Goal: Check status: Check status

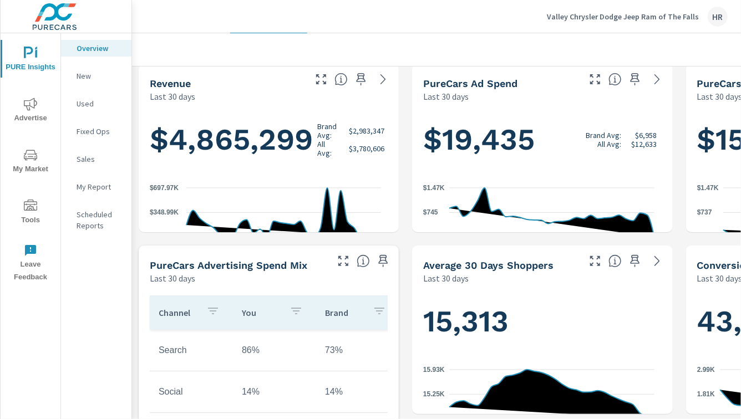
scroll to position [200, 0]
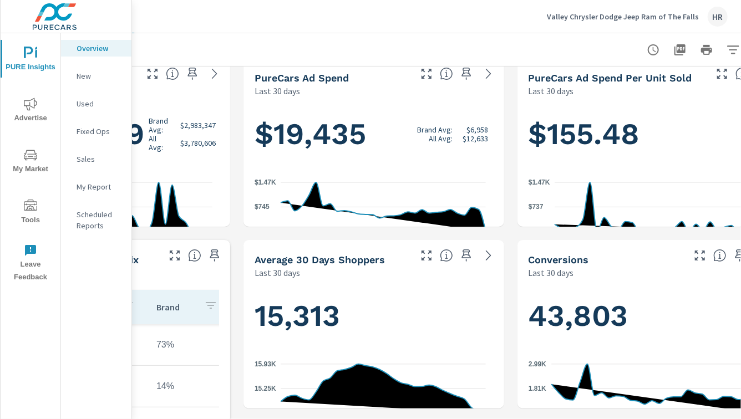
scroll to position [196, 169]
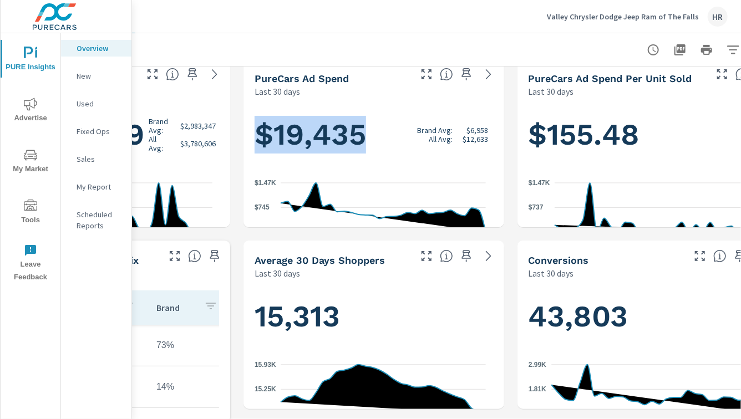
drag, startPoint x: 412, startPoint y: 195, endPoint x: 251, endPoint y: 202, distance: 161.1
click at [251, 202] on div "$19,435 Brand Avg: $6,958 All Avg: $12,633 $17 $745 $1.47K [DATE] [DATE]" at bounding box center [373, 183] width 251 height 163
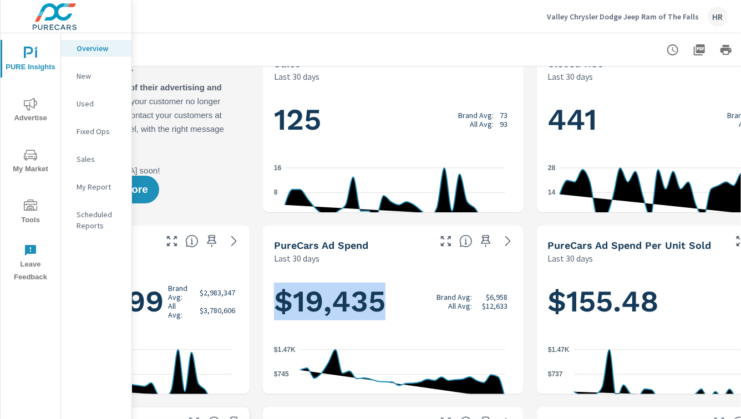
scroll to position [0, 149]
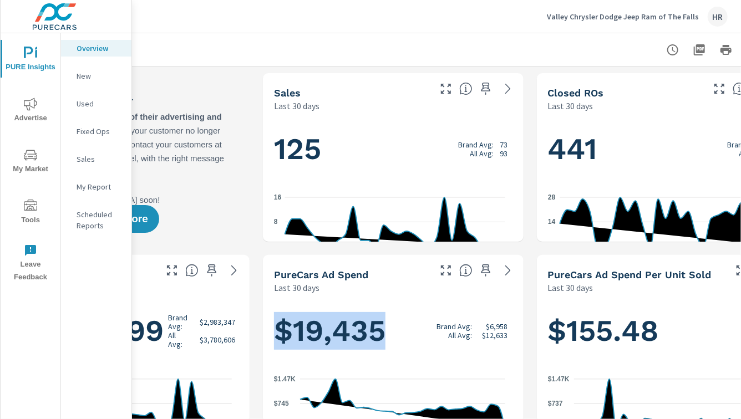
click at [667, 52] on icon "button" at bounding box center [672, 49] width 11 height 11
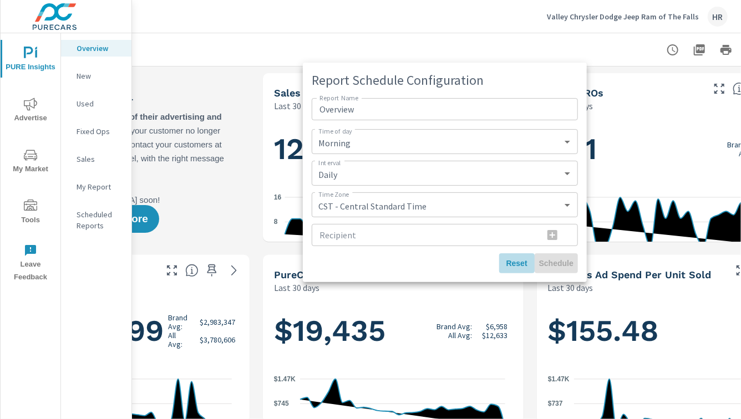
click at [530, 269] on span "Reset" at bounding box center [517, 264] width 27 height 10
click at [501, 38] on div at bounding box center [370, 209] width 741 height 419
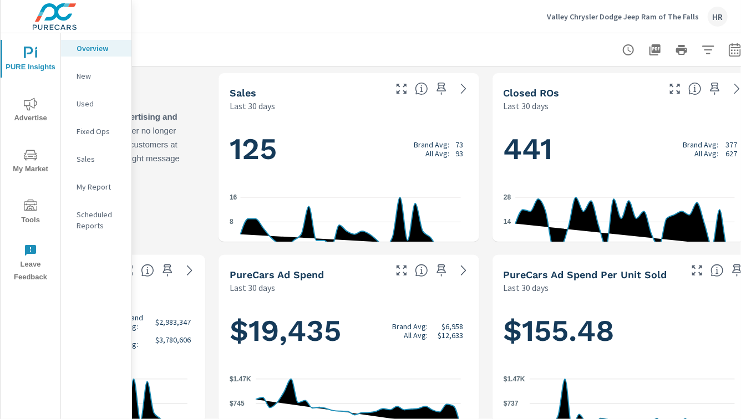
scroll to position [0, 211]
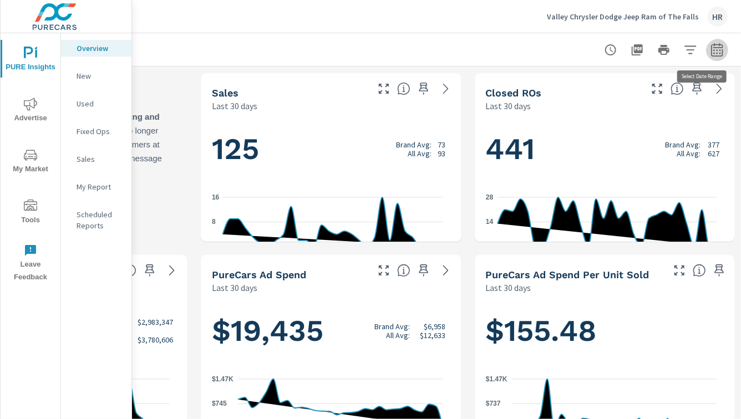
click at [720, 50] on icon "button" at bounding box center [717, 49] width 13 height 13
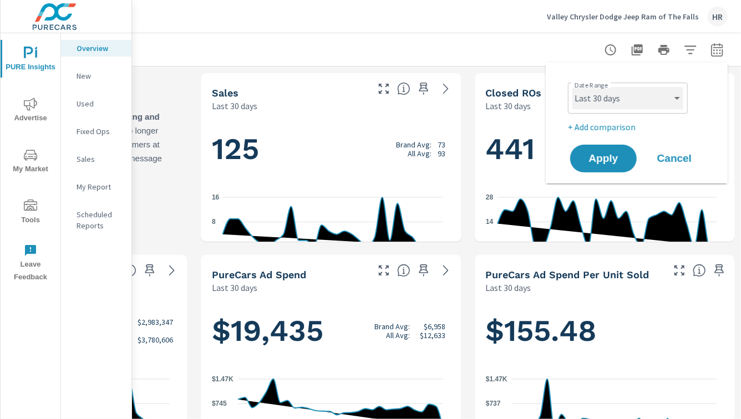
click at [667, 107] on select "Custom [DATE] Last week Last 7 days Last 14 days Last 30 days Last 45 days Last…" at bounding box center [628, 98] width 111 height 22
click at [573, 87] on select "Custom [DATE] Last week Last 7 days Last 14 days Last 30 days Last 45 days Last…" at bounding box center [628, 98] width 111 height 22
select select "Last 6 months"
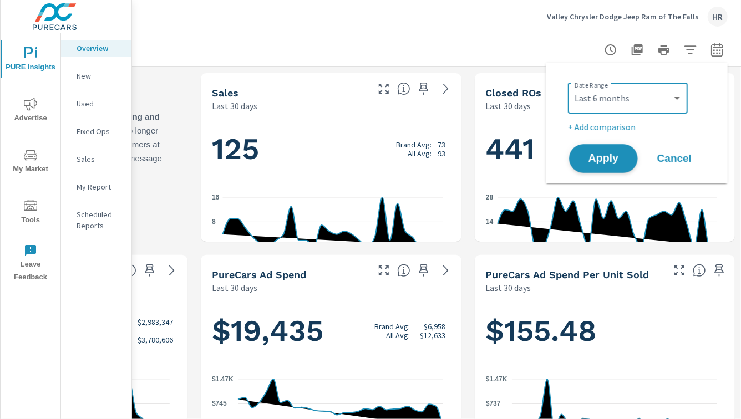
click at [607, 164] on span "Apply" at bounding box center [603, 159] width 45 height 11
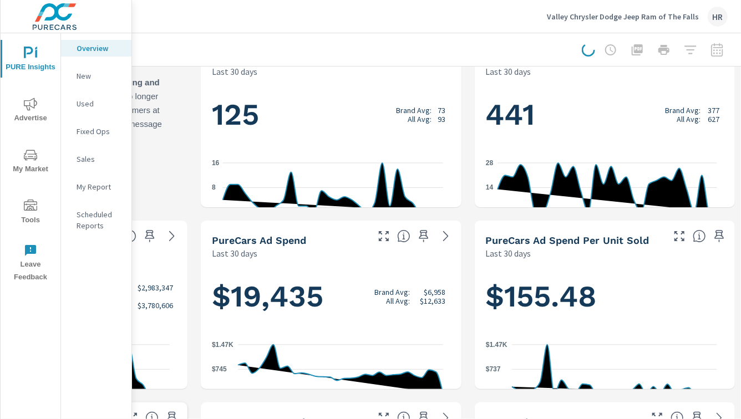
scroll to position [39, 211]
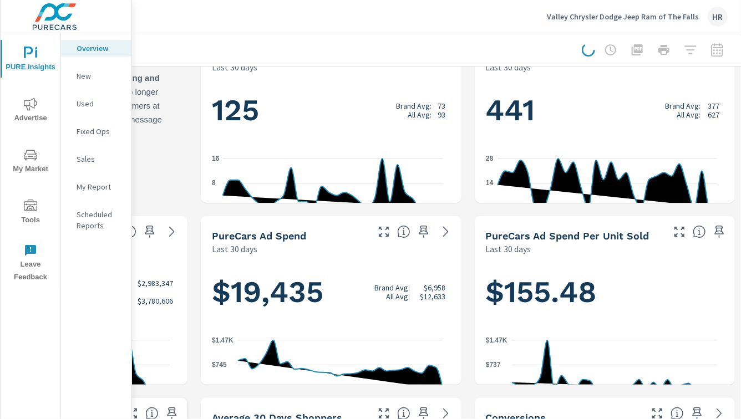
scroll to position [0, 211]
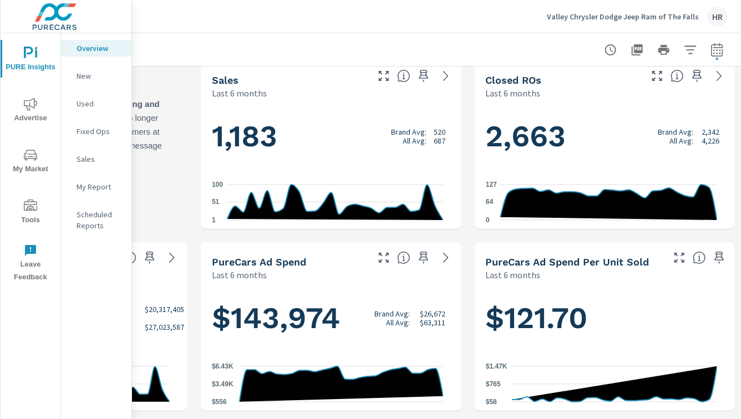
scroll to position [0, 211]
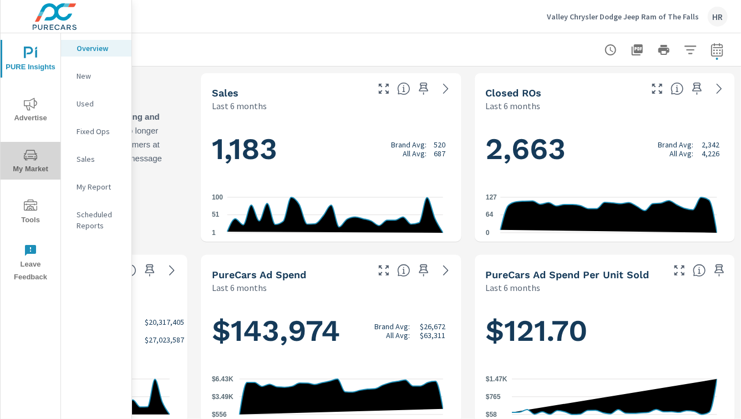
click at [33, 161] on icon "nav menu" at bounding box center [30, 155] width 13 height 13
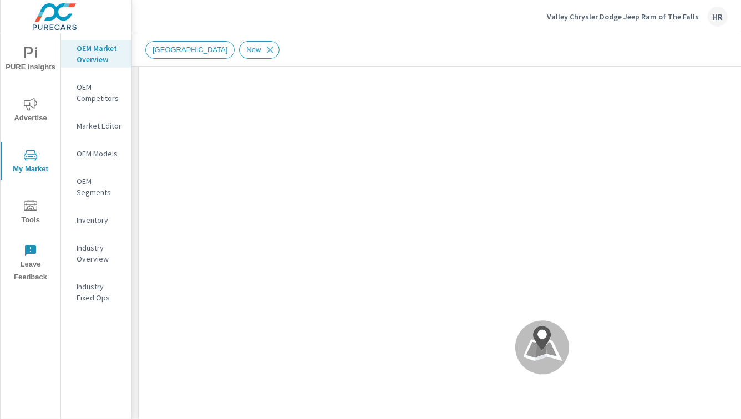
scroll to position [130, 0]
